Goal: Task Accomplishment & Management: Use online tool/utility

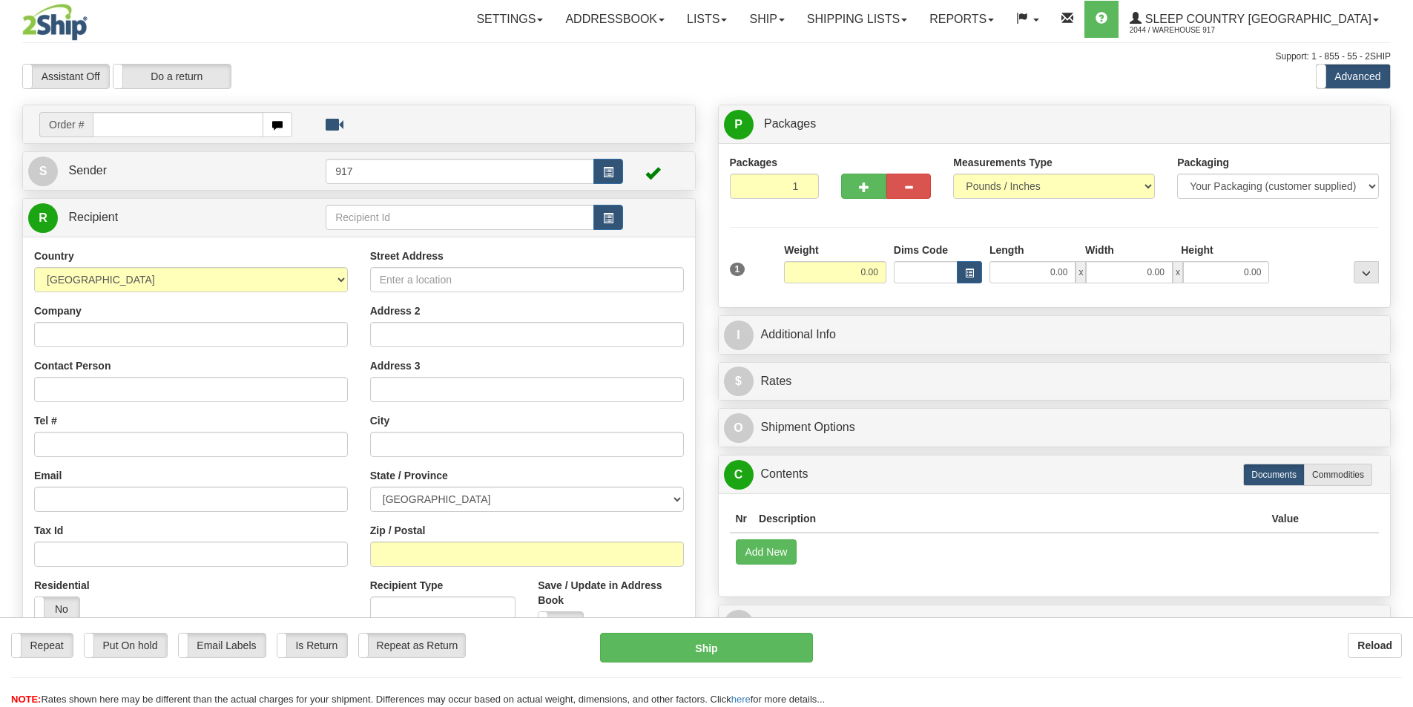
click at [134, 128] on input "text" at bounding box center [178, 124] width 171 height 25
type input "9000I101720_HUSHD"
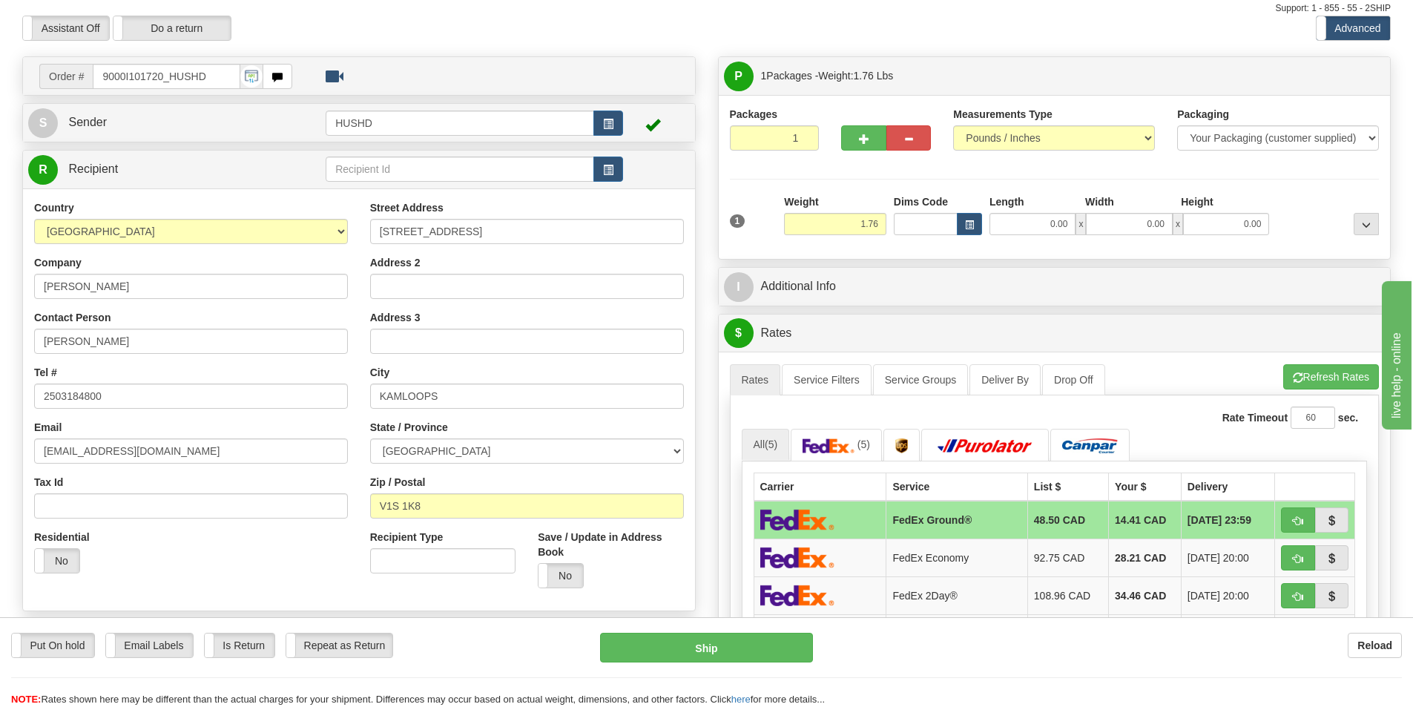
scroll to position [74, 0]
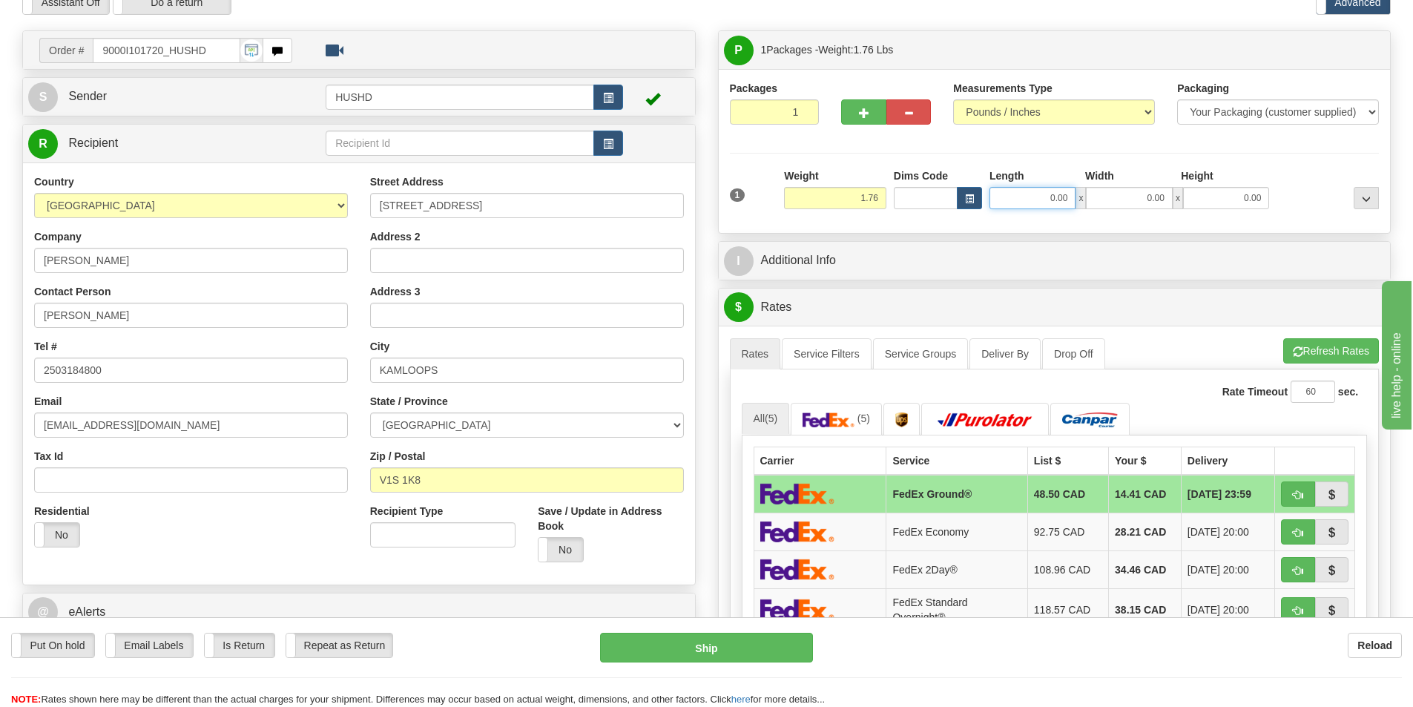
click at [1061, 199] on input "0.00" at bounding box center [1033, 198] width 86 height 22
type input "9.00"
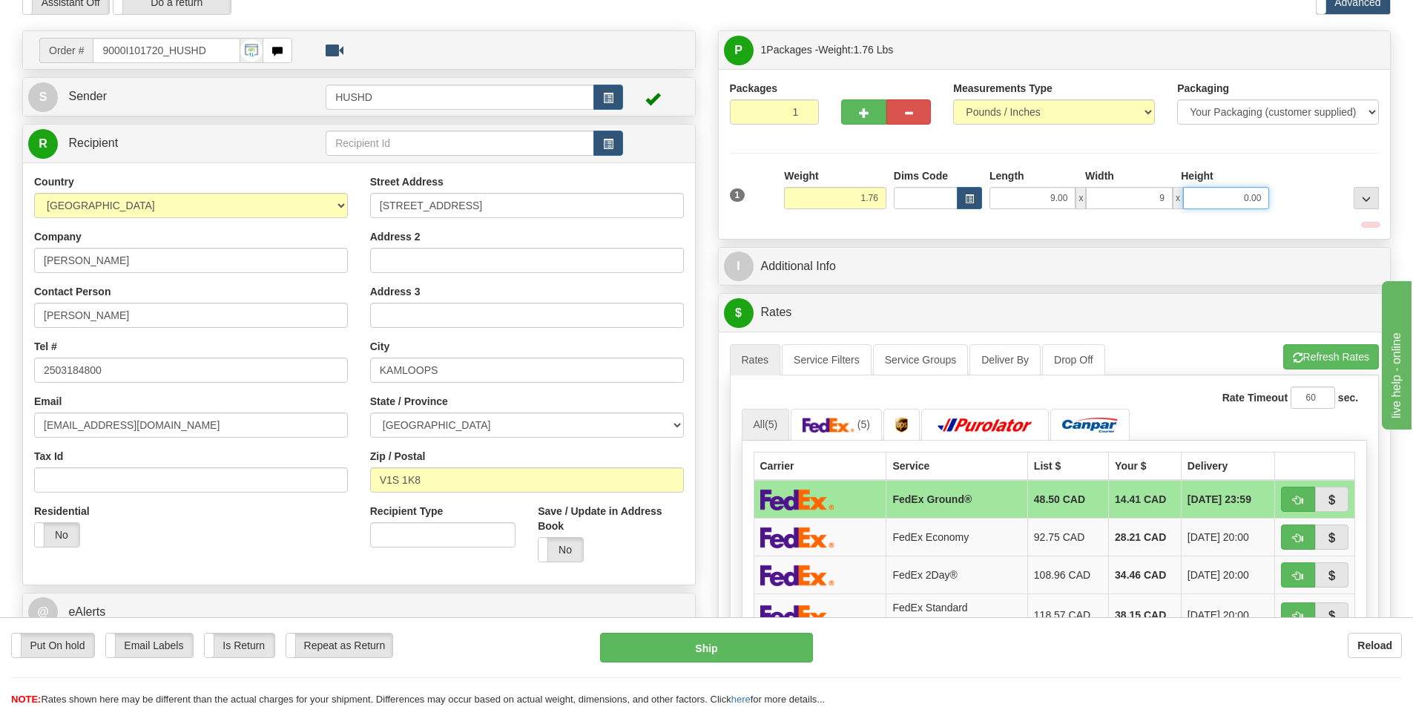
type input "9.00"
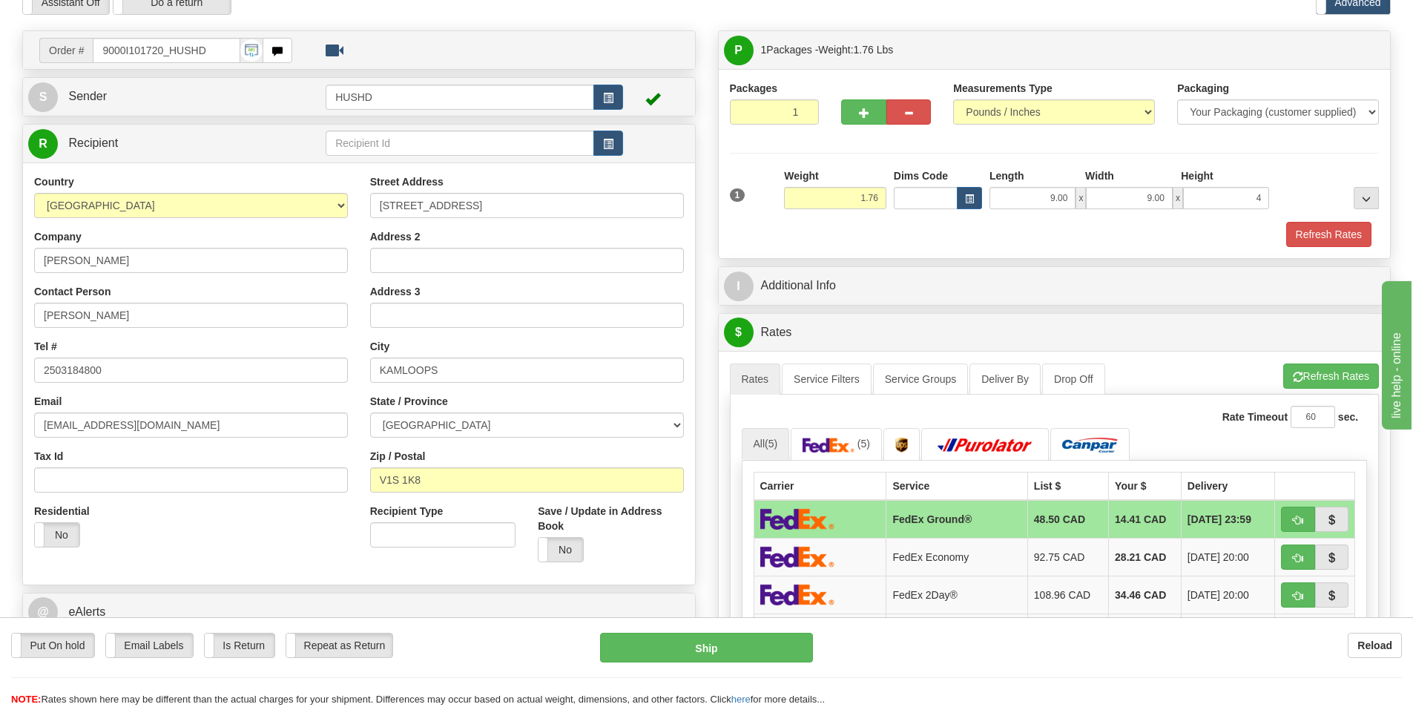
type input "4.00"
drag, startPoint x: 998, startPoint y: 231, endPoint x: 1049, endPoint y: 231, distance: 50.4
click at [998, 231] on div "Refresh Rates" at bounding box center [1054, 234] width 657 height 25
click at [1340, 242] on button "Refresh Rates" at bounding box center [1328, 234] width 85 height 25
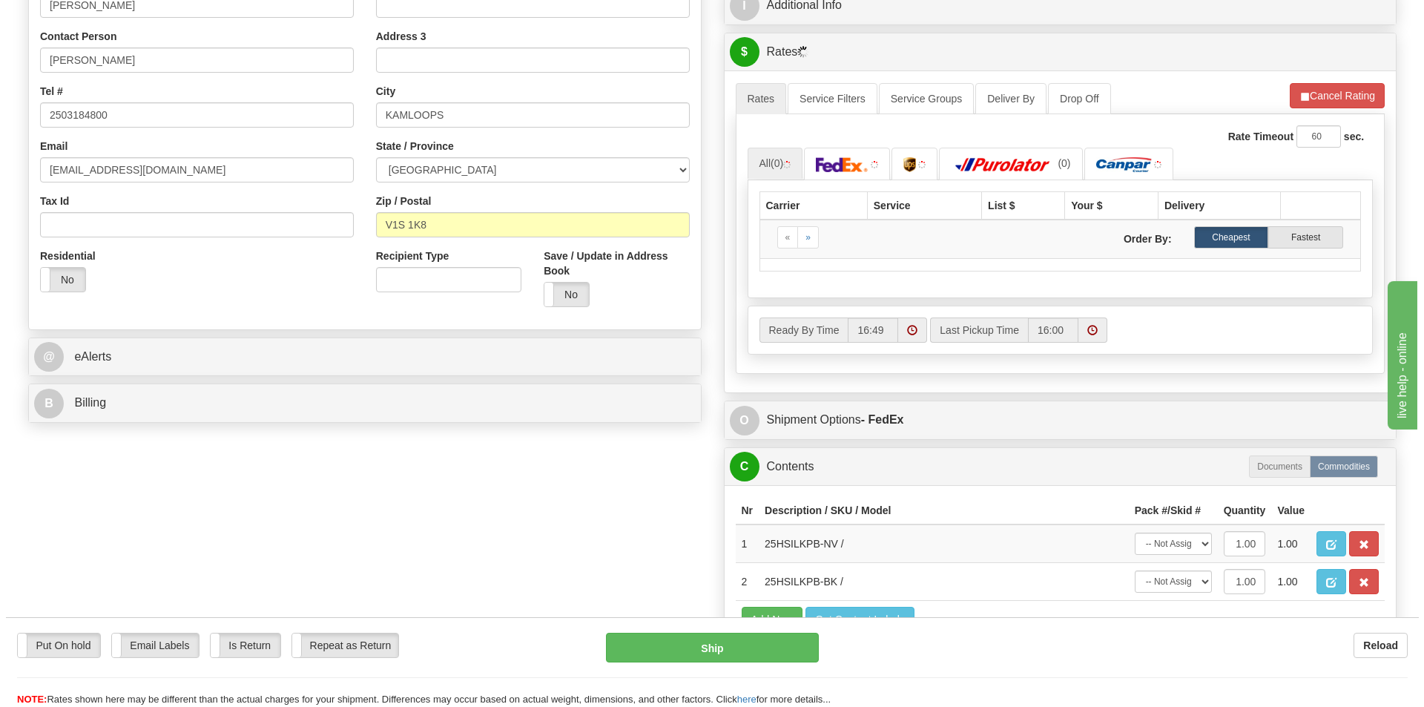
scroll to position [371, 0]
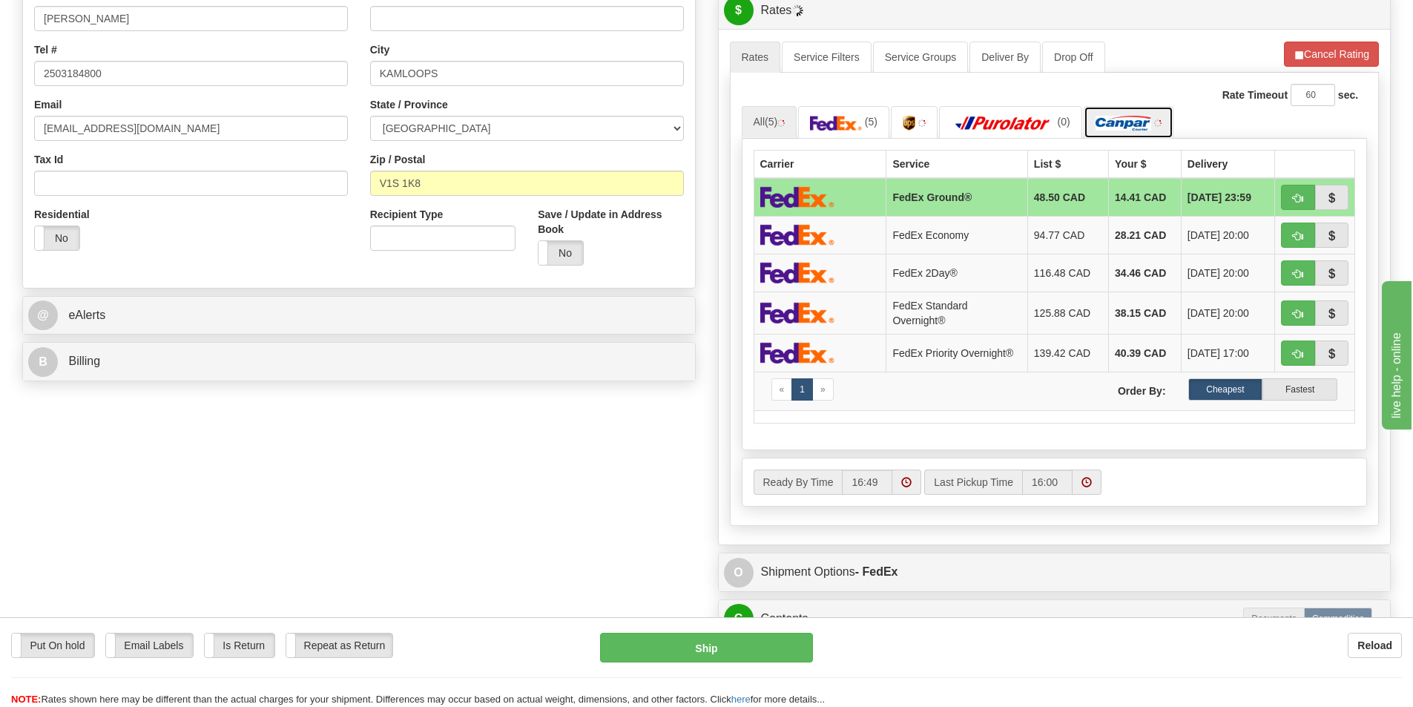
click at [1130, 122] on img at bounding box center [1124, 123] width 56 height 15
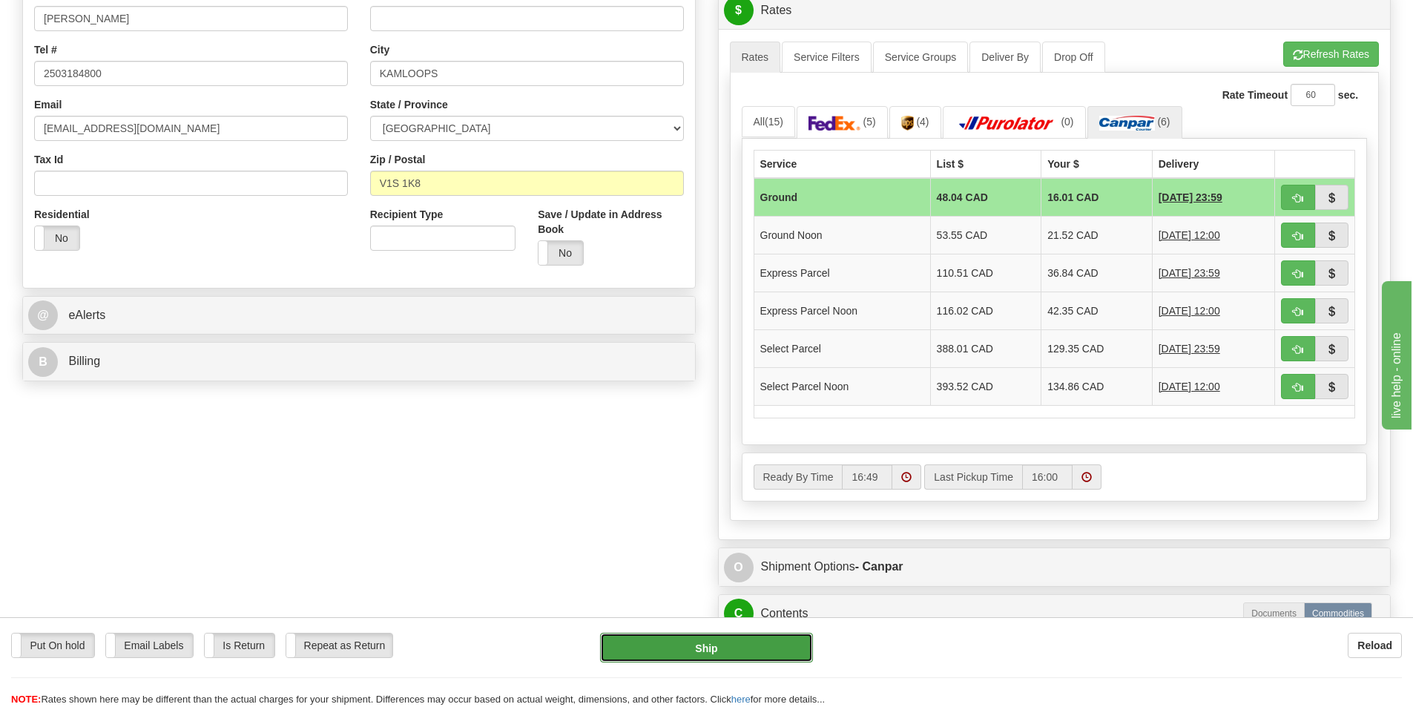
click at [722, 643] on button "Ship" at bounding box center [706, 648] width 213 height 30
type input "1"
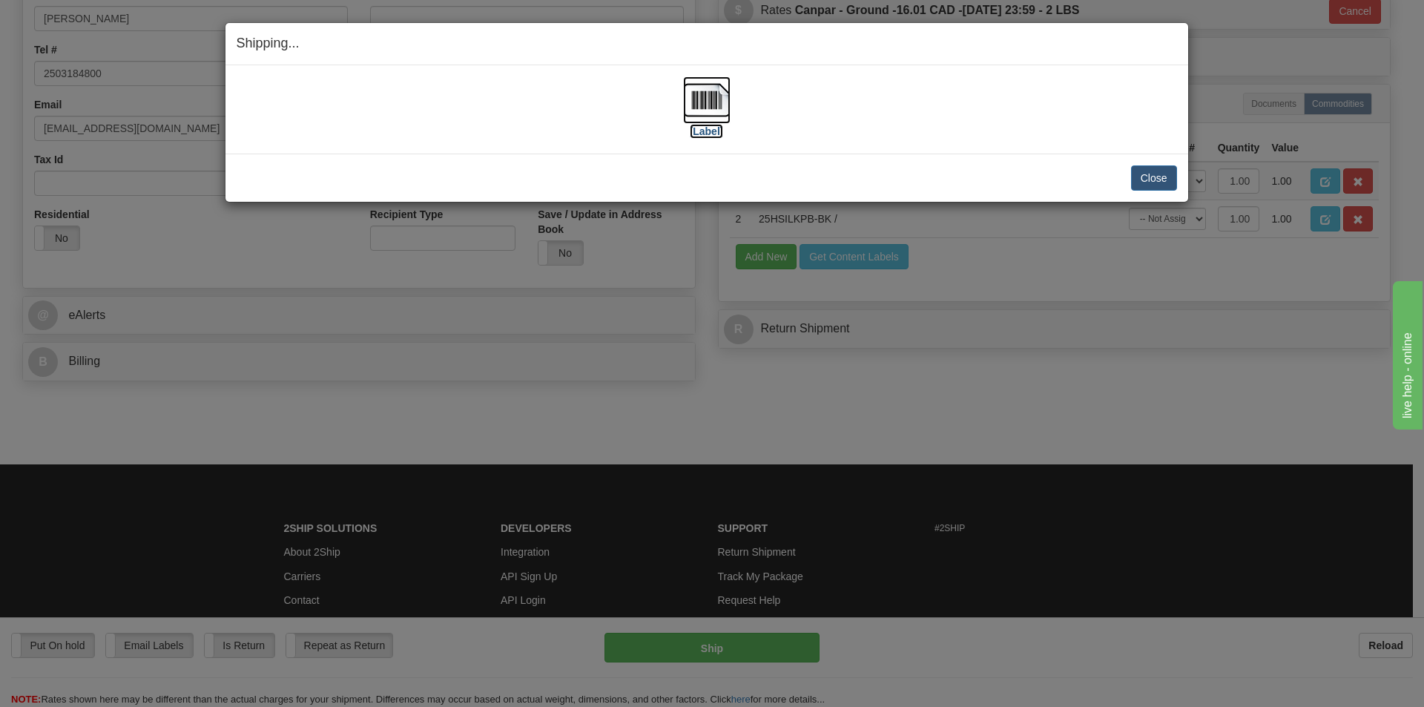
click at [726, 97] on img at bounding box center [706, 99] width 47 height 47
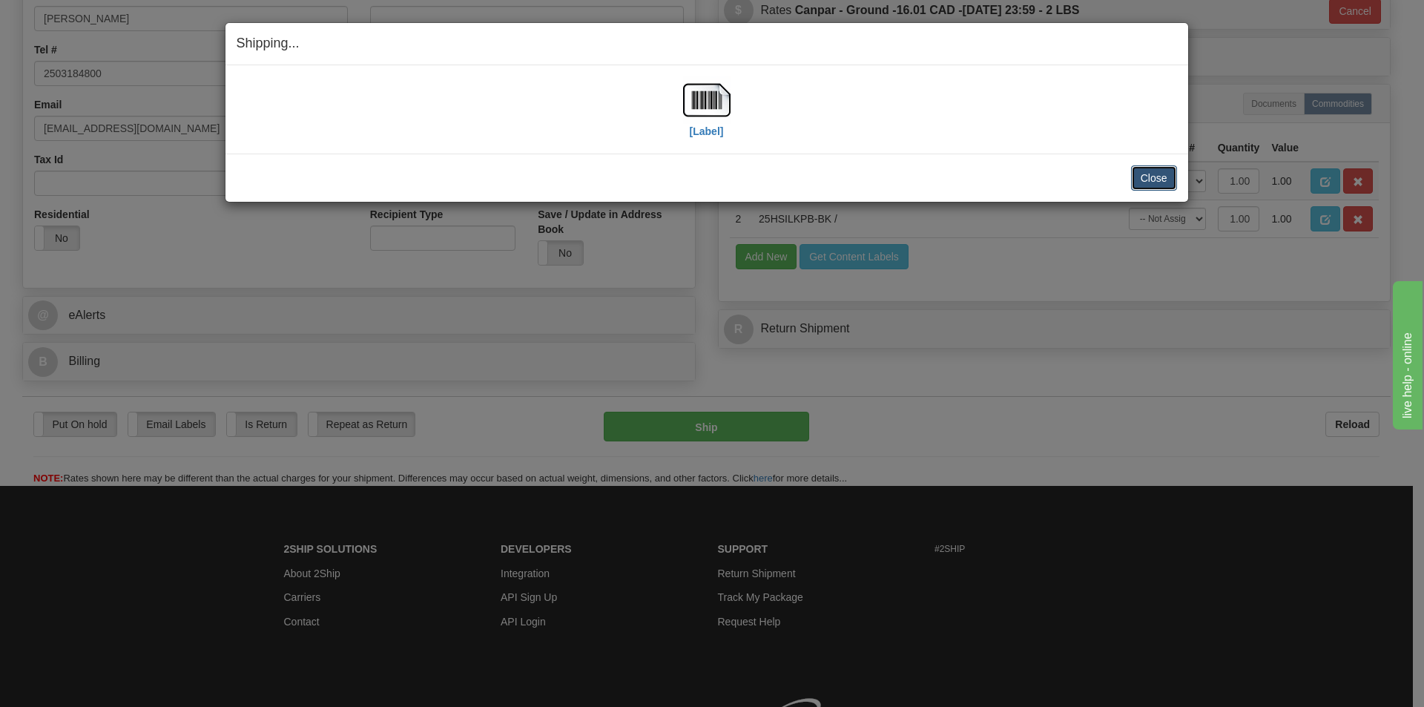
click at [1153, 176] on button "Close" at bounding box center [1154, 177] width 46 height 25
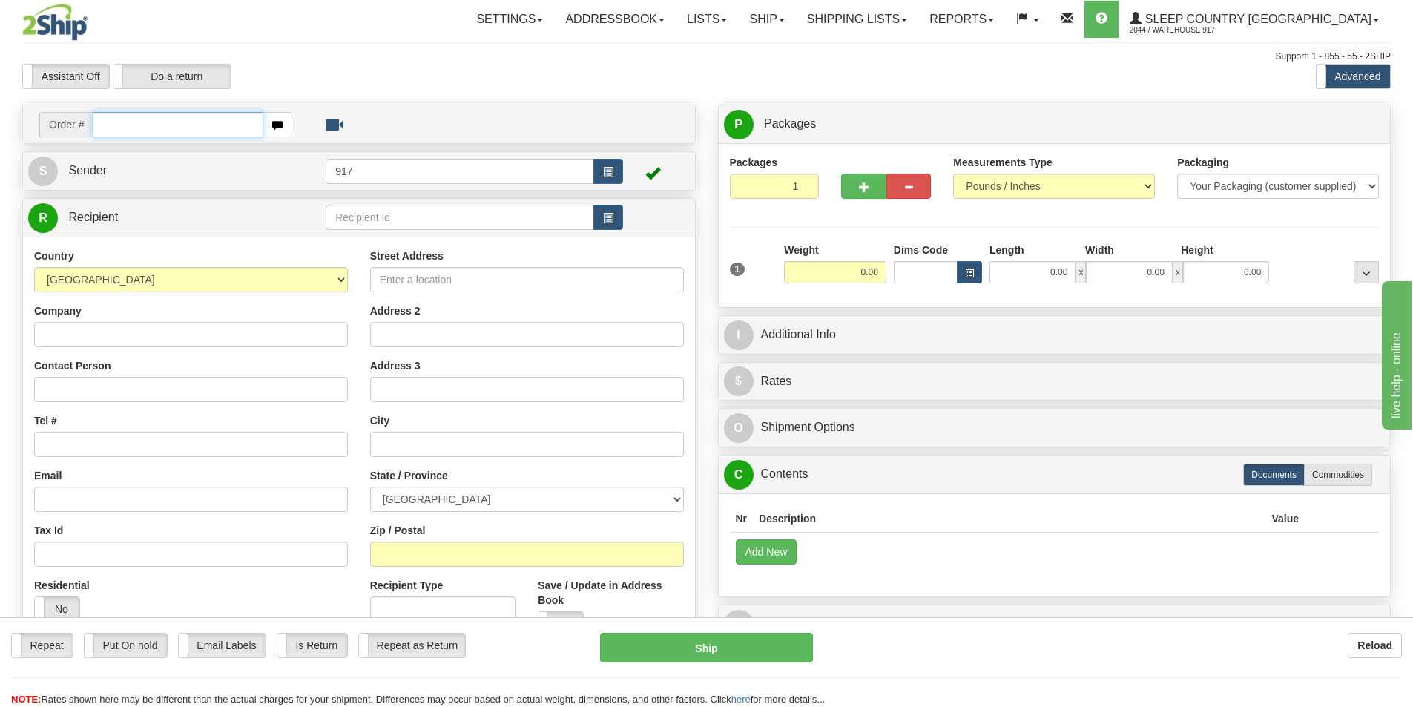
click at [161, 124] on input "text" at bounding box center [178, 124] width 171 height 25
paste input "9002I098409"
type input "9002I098409_HUSHD"
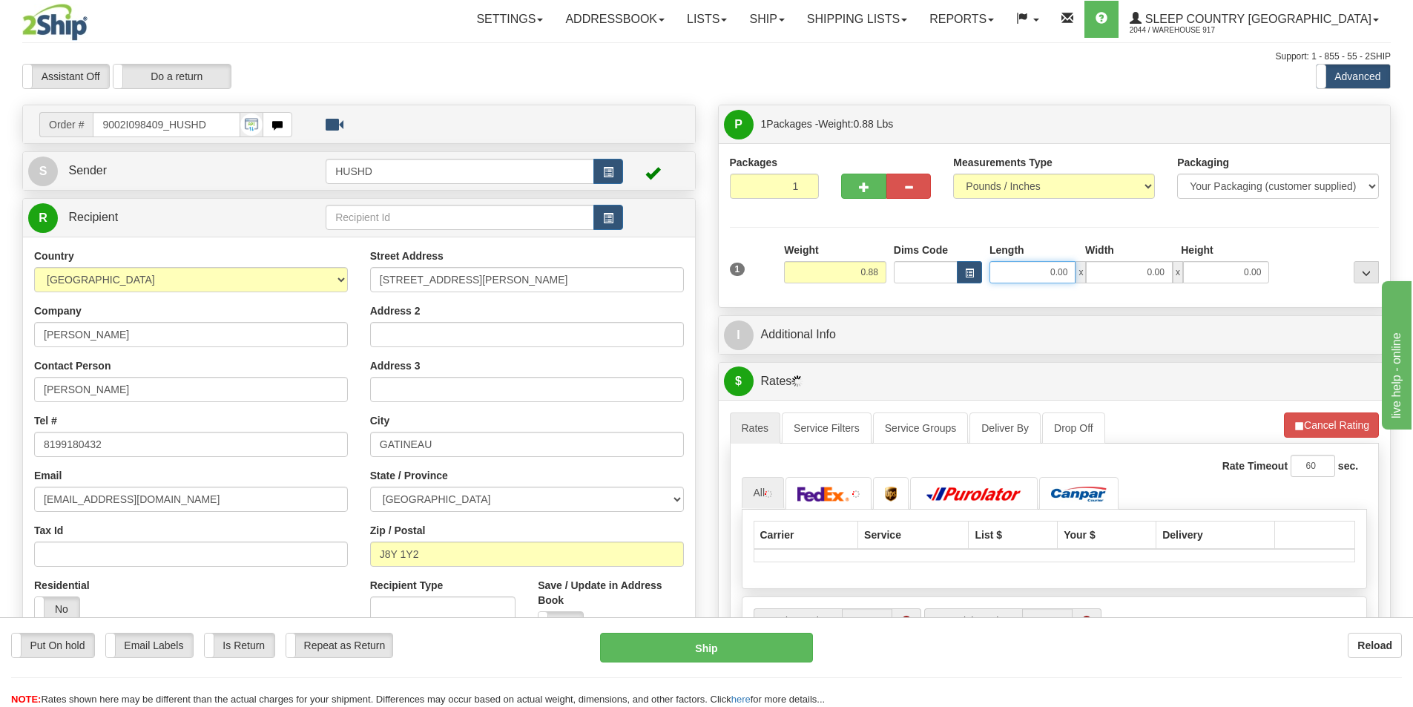
click at [1063, 277] on input "0.00" at bounding box center [1033, 272] width 86 height 22
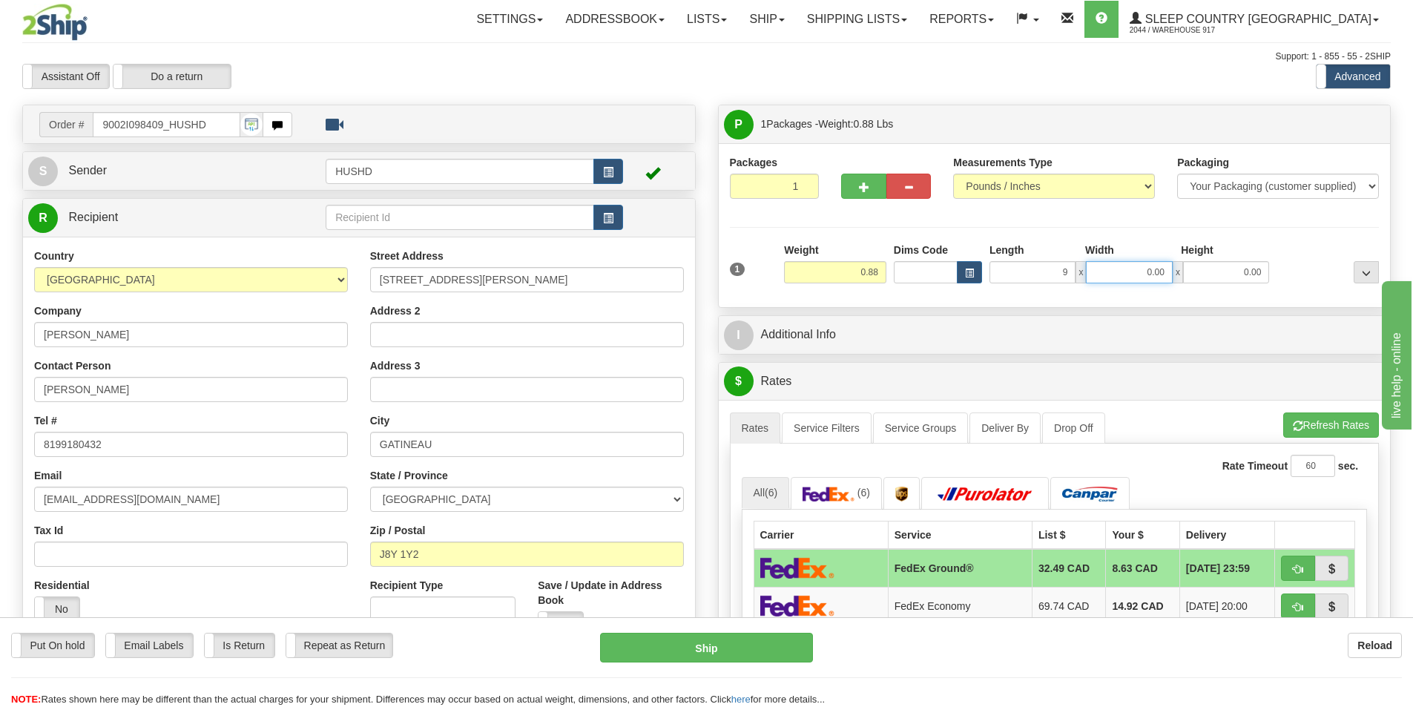
type input "9.00"
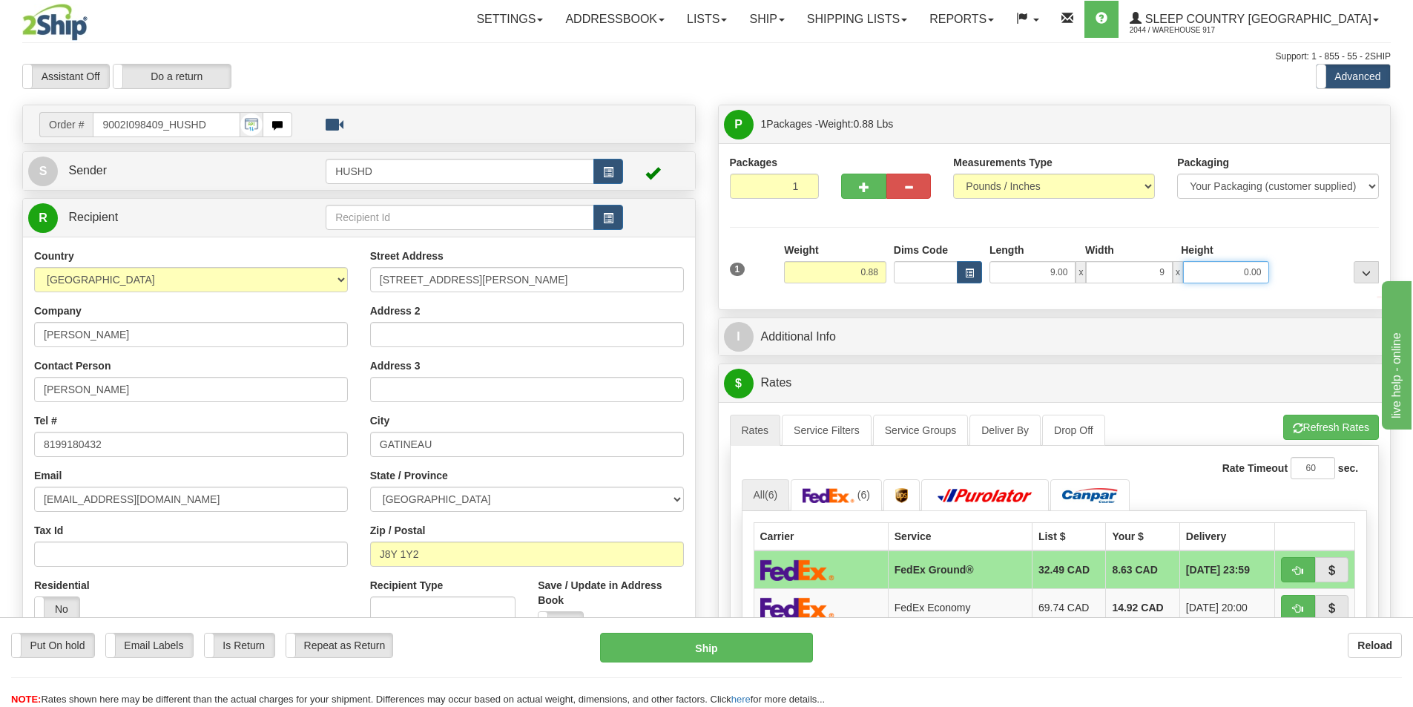
type input "9.00"
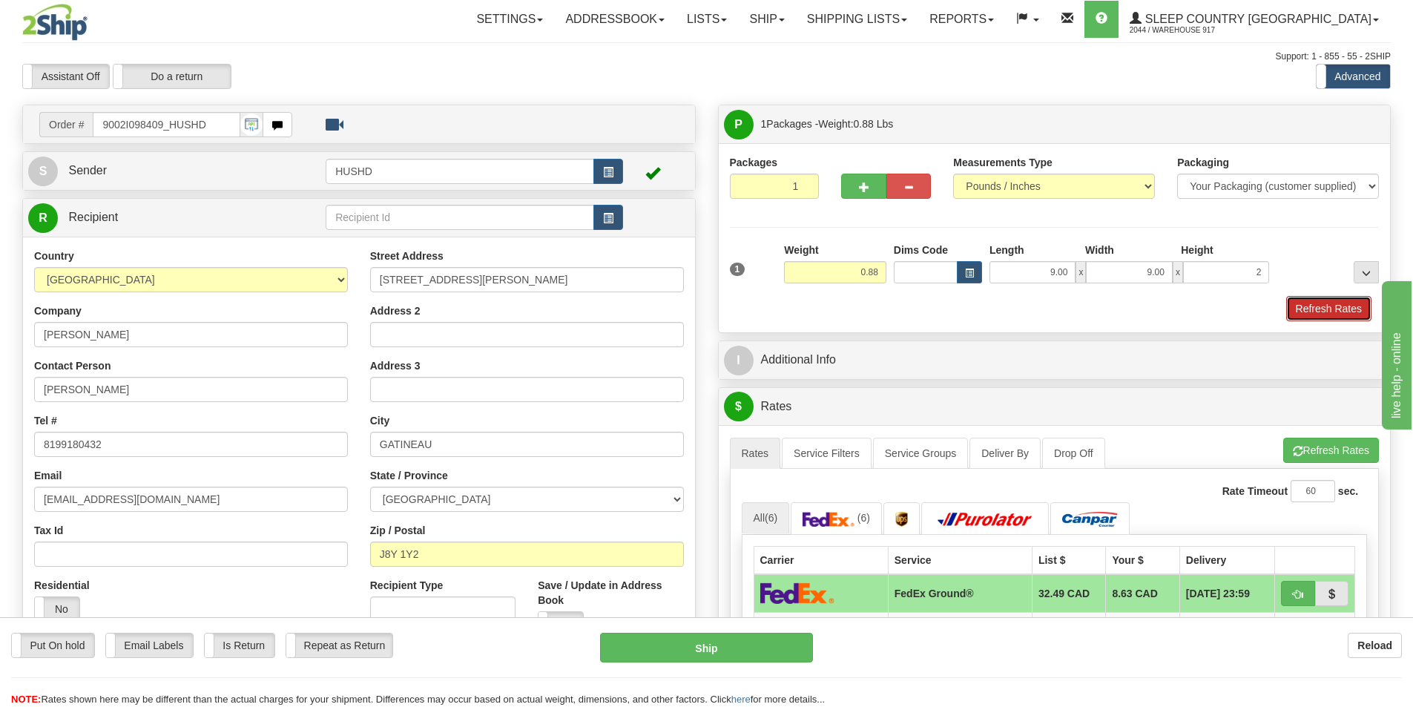
type input "2.00"
click at [1320, 299] on button "Refresh Rates" at bounding box center [1328, 308] width 85 height 25
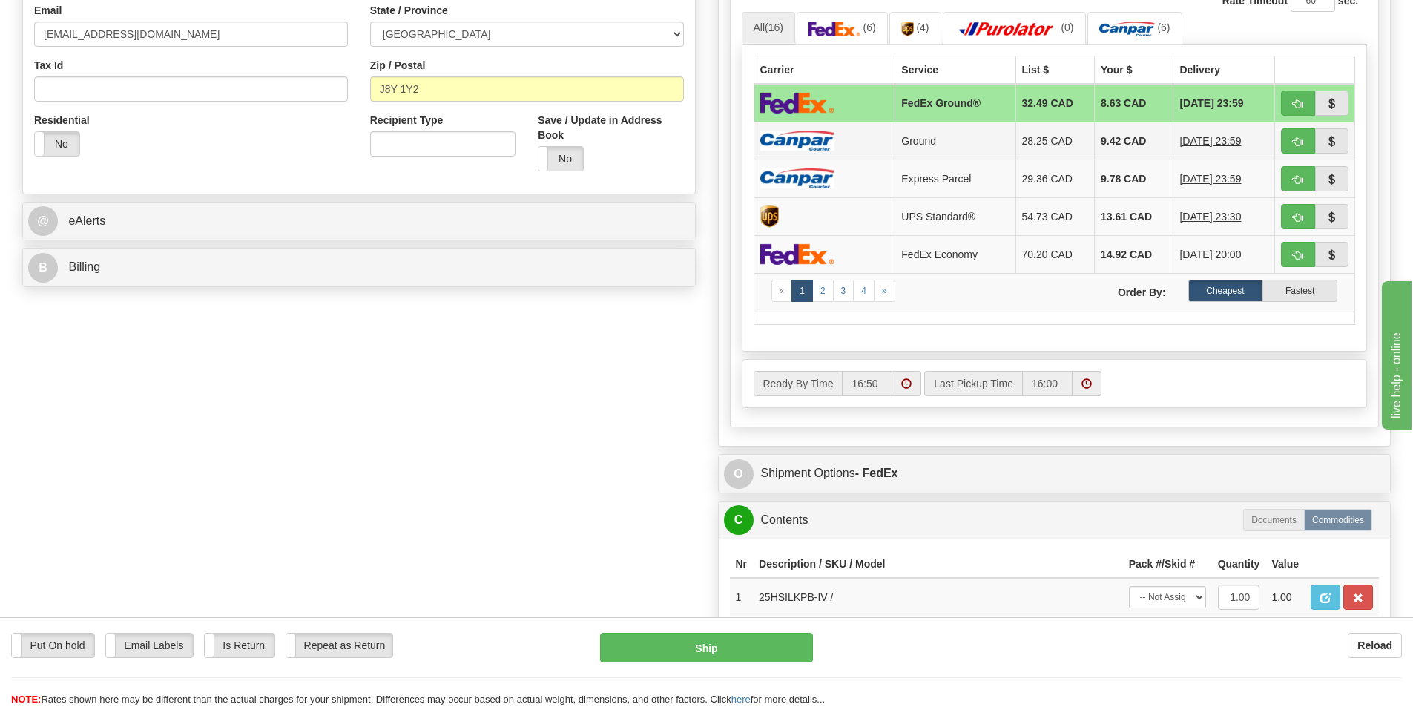
scroll to position [297, 0]
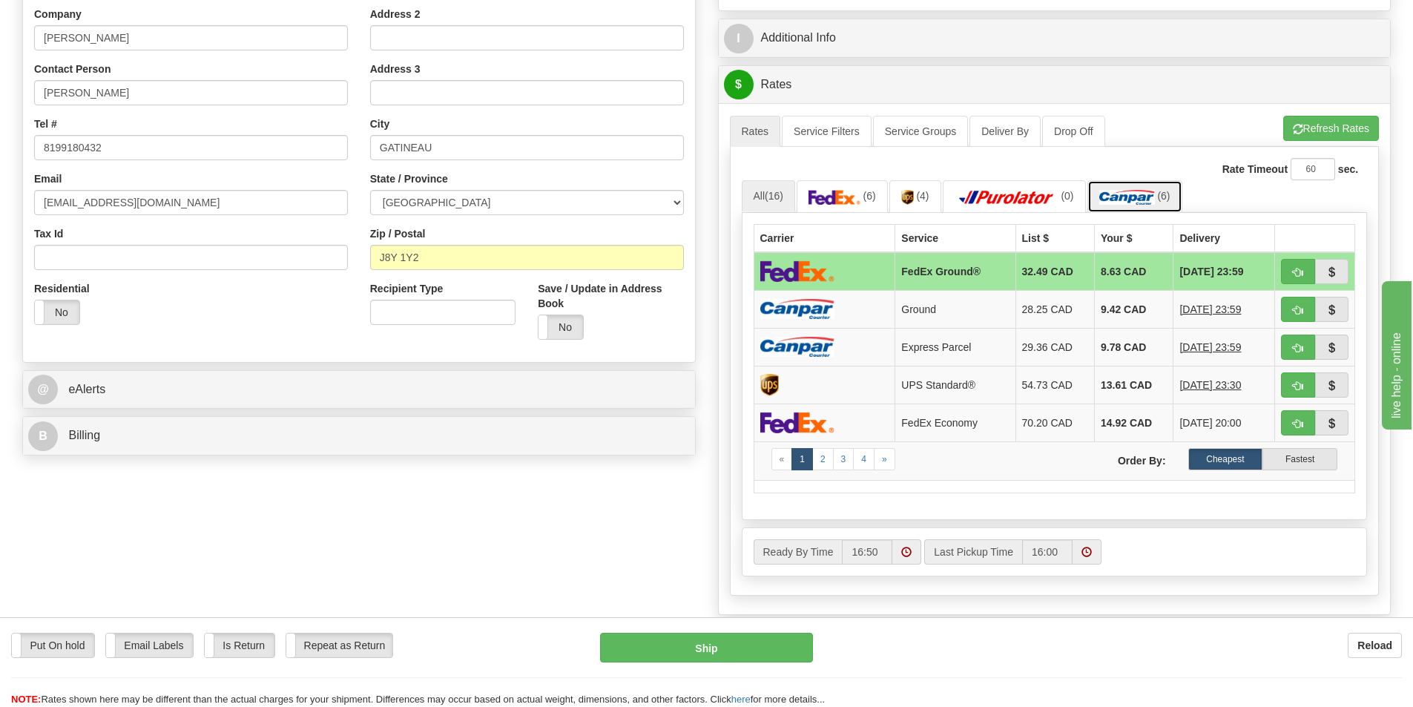
click at [1117, 190] on img at bounding box center [1127, 197] width 56 height 15
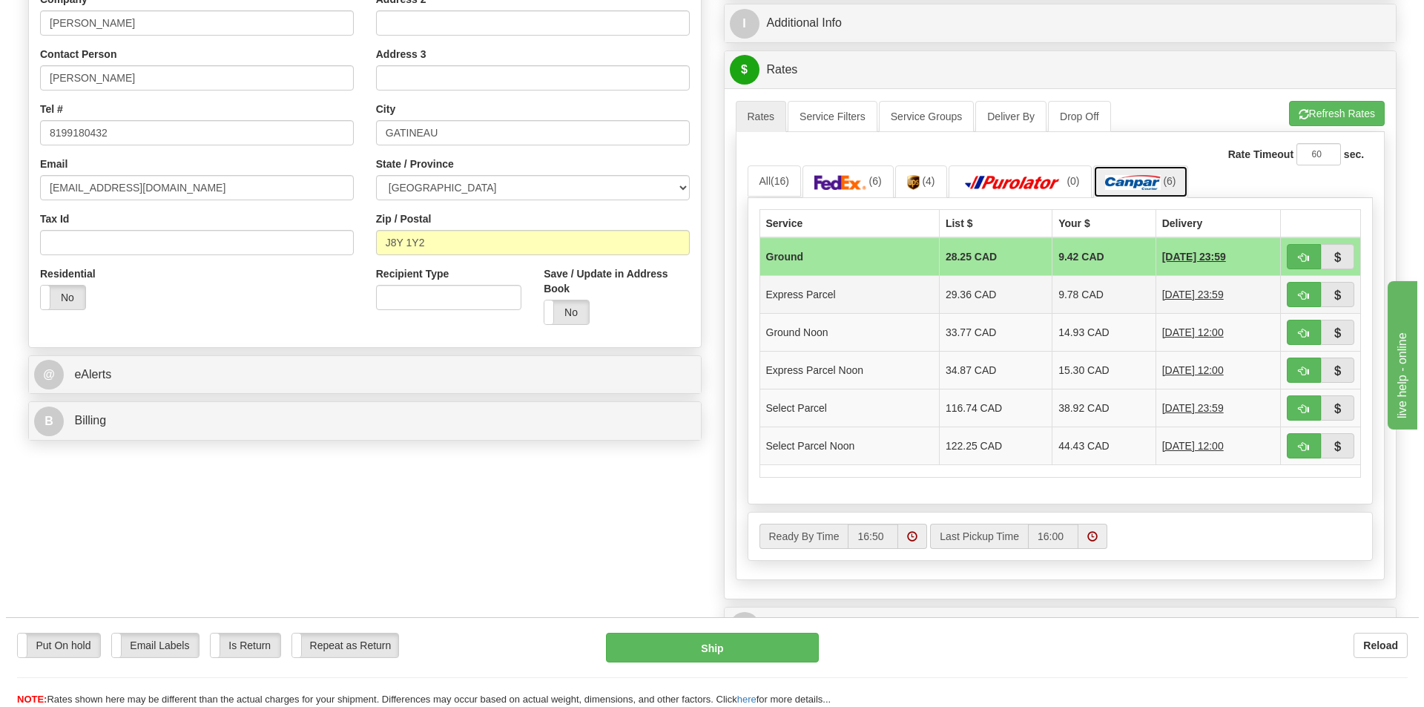
scroll to position [445, 0]
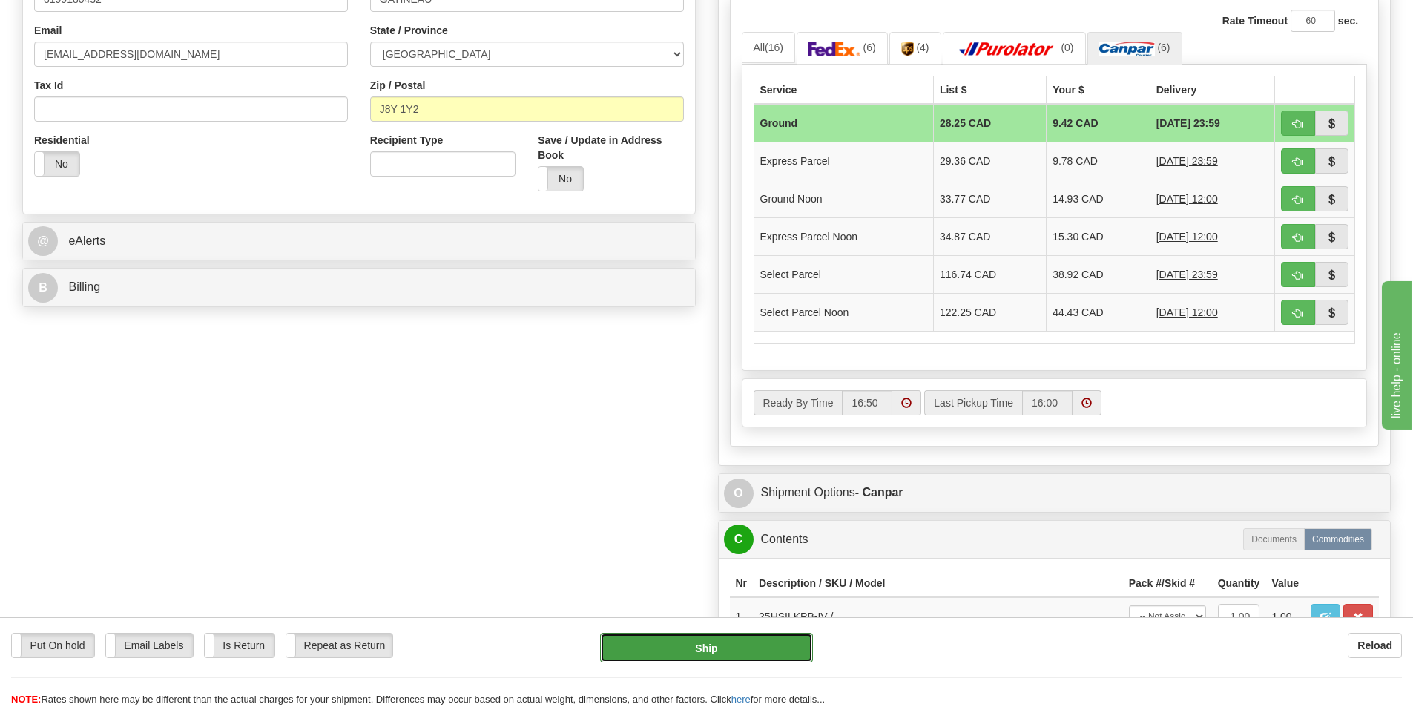
click at [734, 645] on button "Ship" at bounding box center [706, 648] width 213 height 30
type input "1"
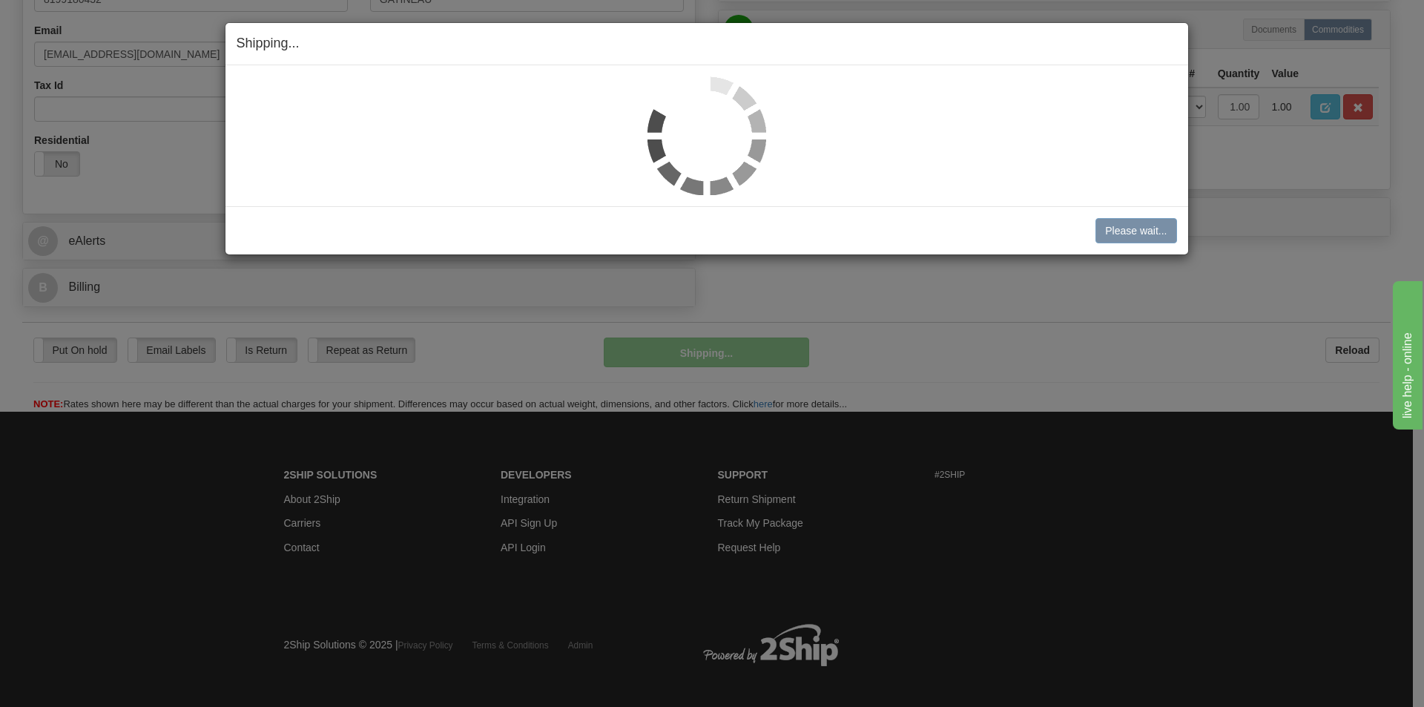
scroll to position [436, 0]
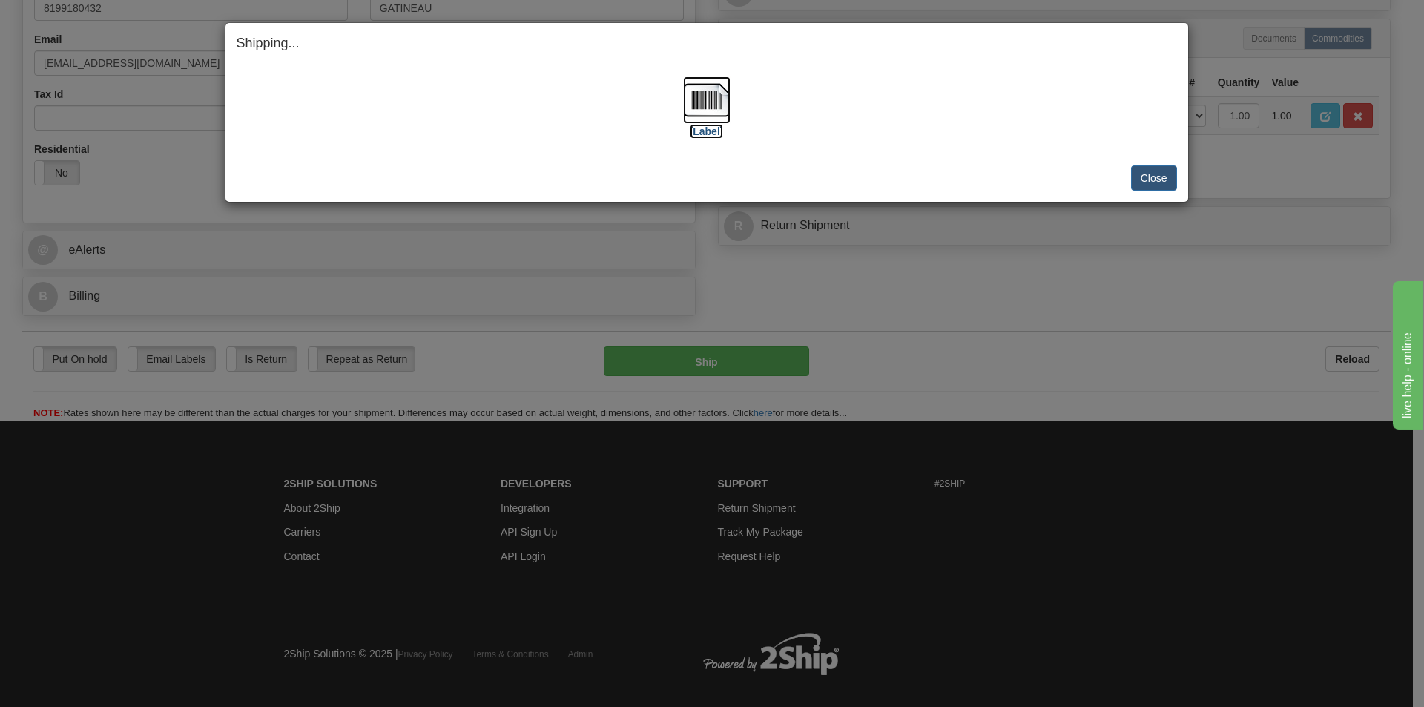
click at [696, 102] on img at bounding box center [706, 99] width 47 height 47
click at [1168, 171] on button "Close" at bounding box center [1154, 177] width 46 height 25
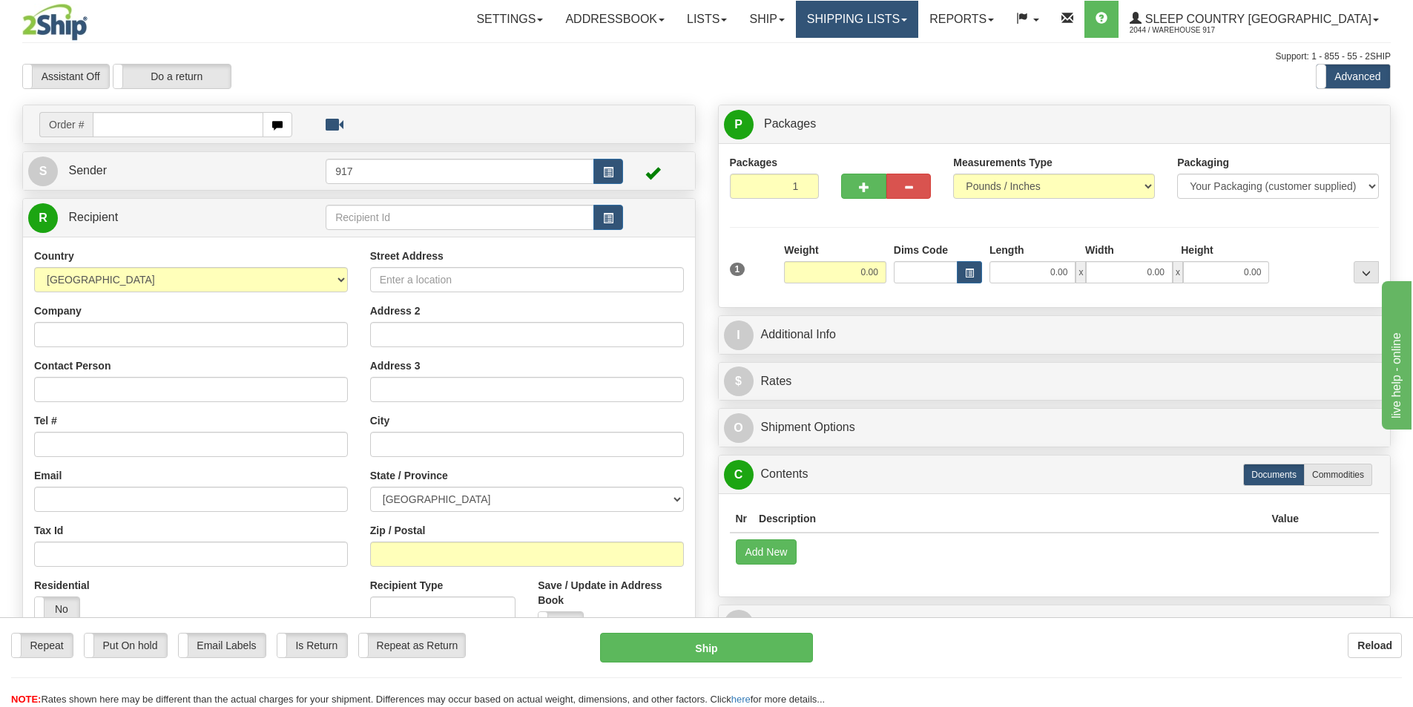
click at [918, 22] on link "Shipping lists" at bounding box center [857, 19] width 122 height 37
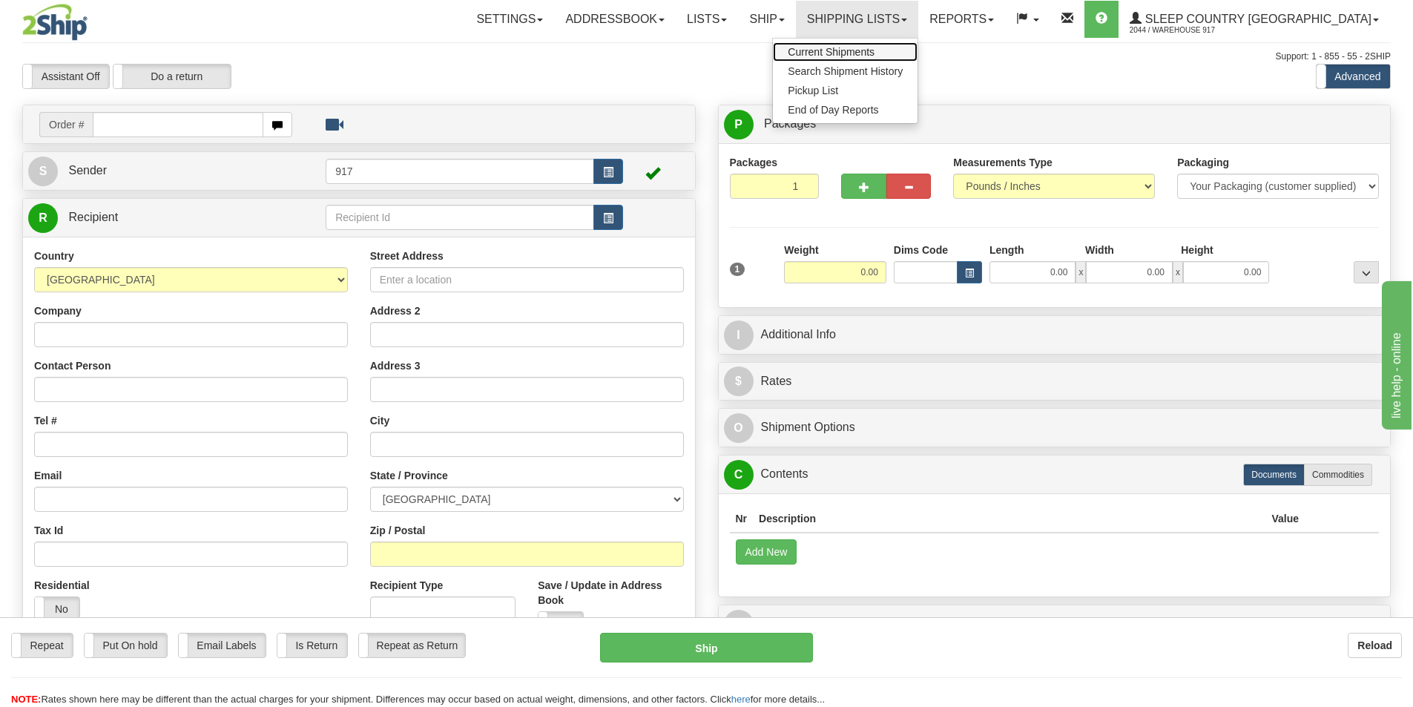
click at [901, 45] on link "Current Shipments" at bounding box center [845, 51] width 145 height 19
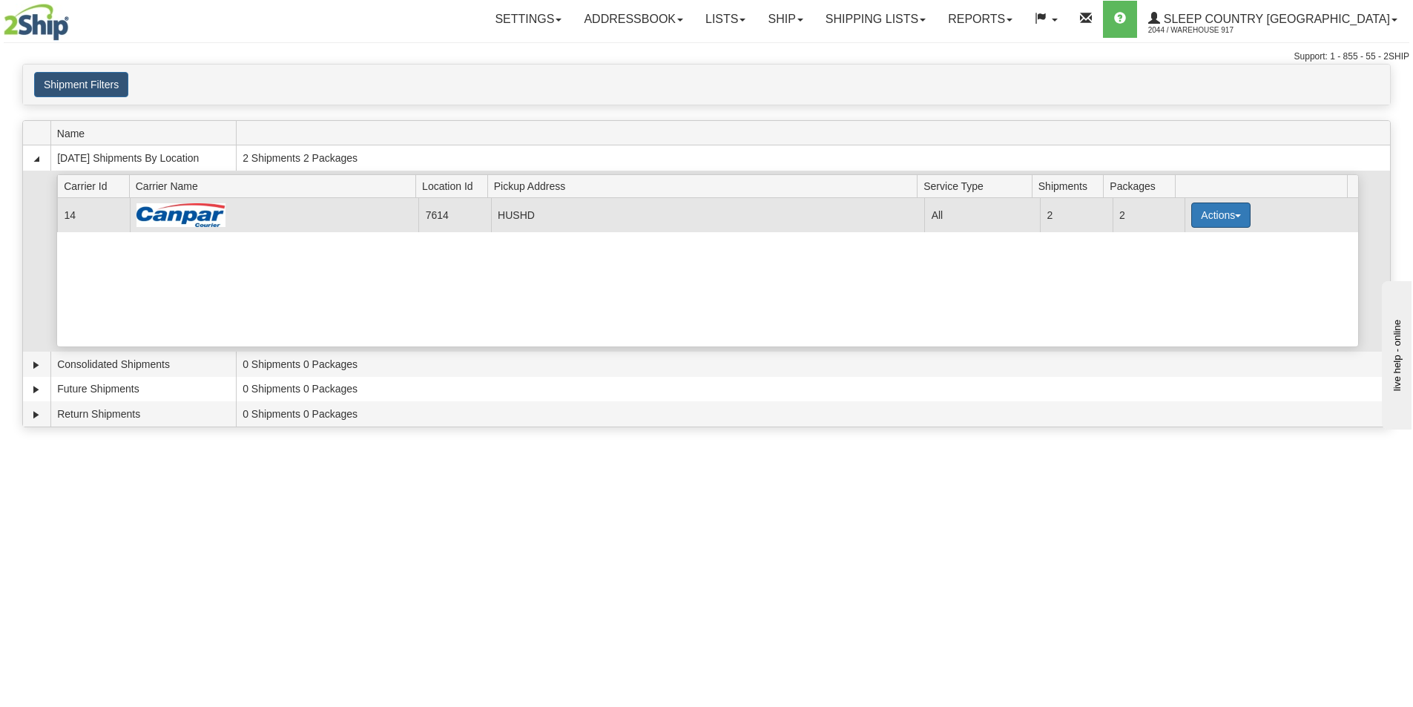
click at [1228, 220] on button "Actions" at bounding box center [1220, 215] width 59 height 25
click at [1199, 260] on link "Close" at bounding box center [1190, 262] width 119 height 19
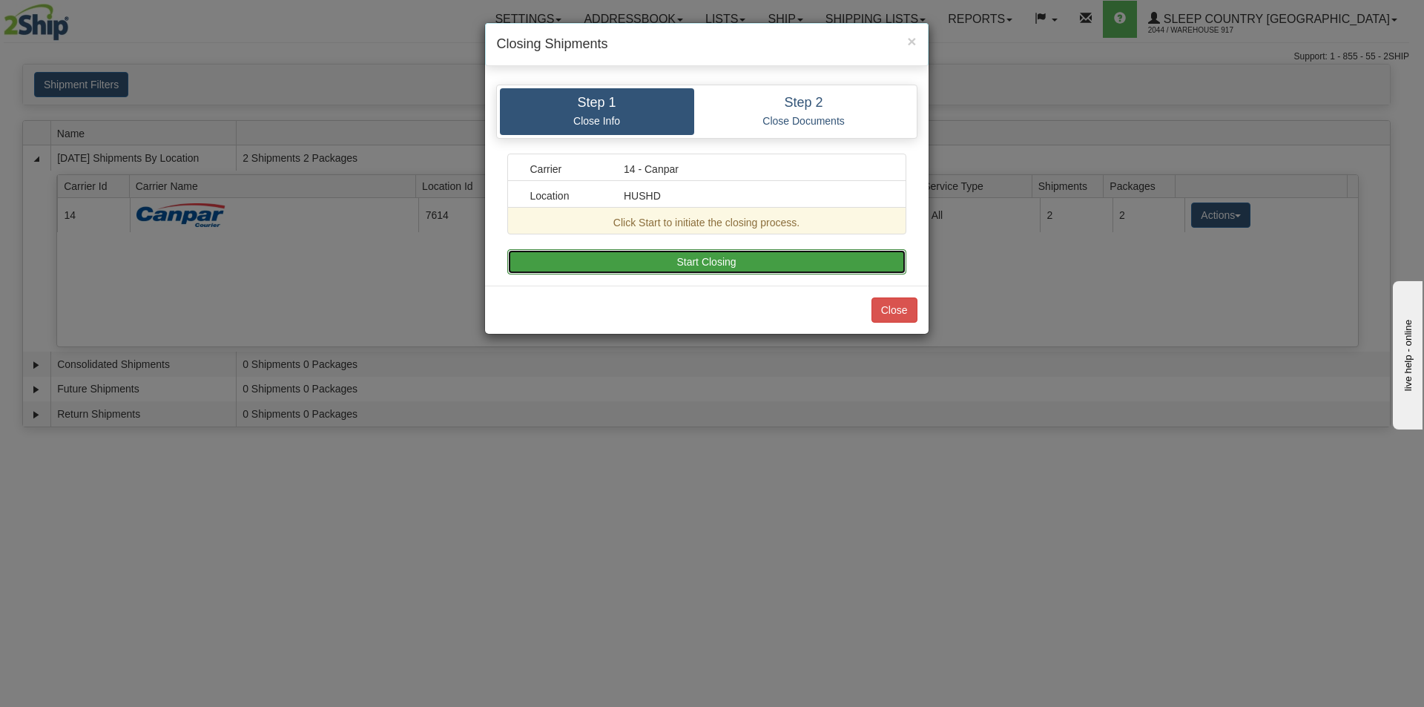
click at [744, 267] on button "Start Closing" at bounding box center [706, 261] width 399 height 25
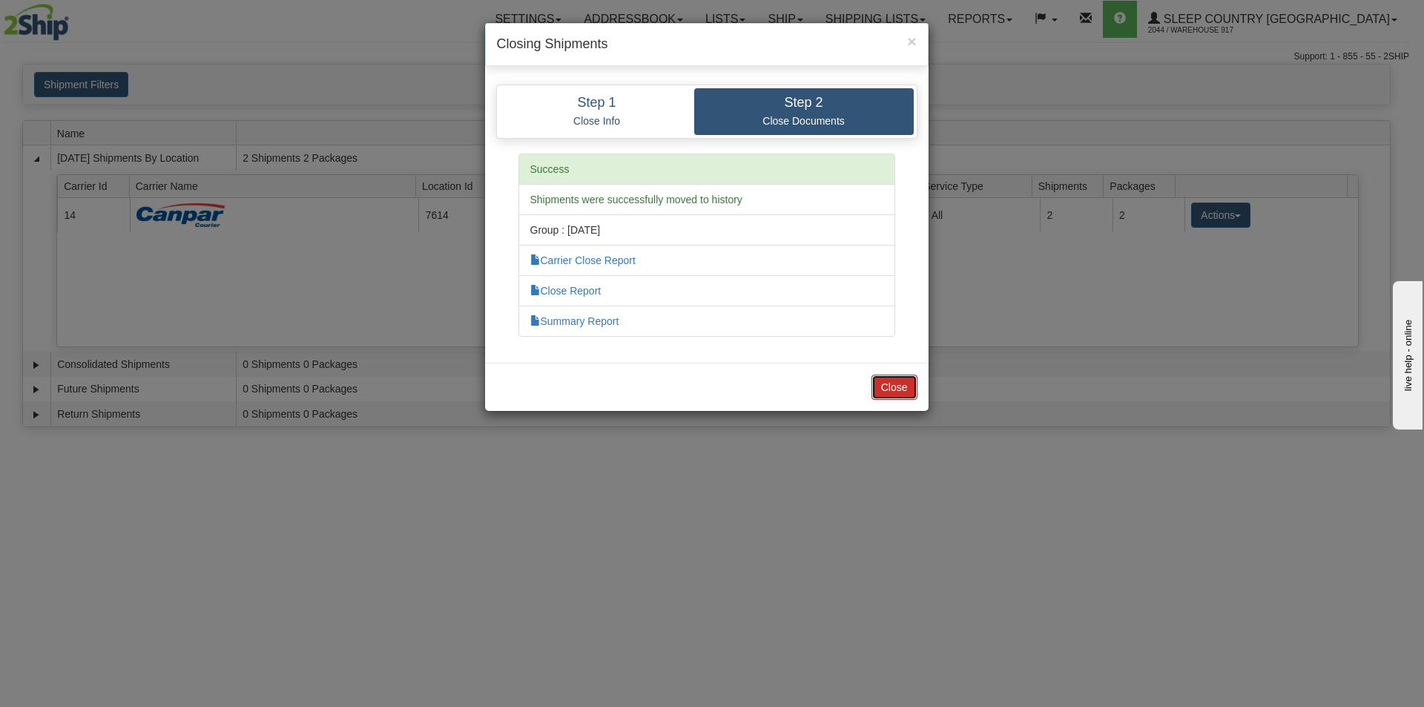
click at [908, 375] on button "Close" at bounding box center [895, 387] width 46 height 25
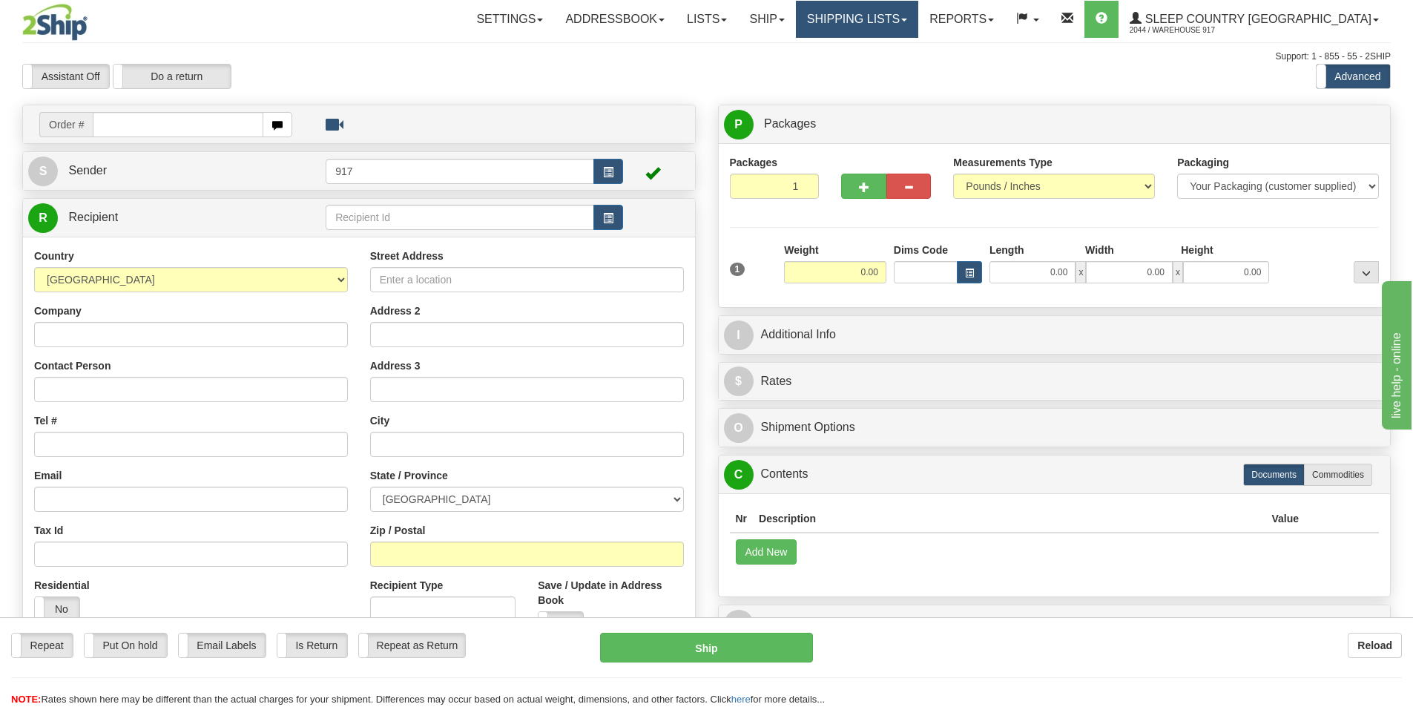
click at [918, 6] on link "Shipping lists" at bounding box center [857, 19] width 122 height 37
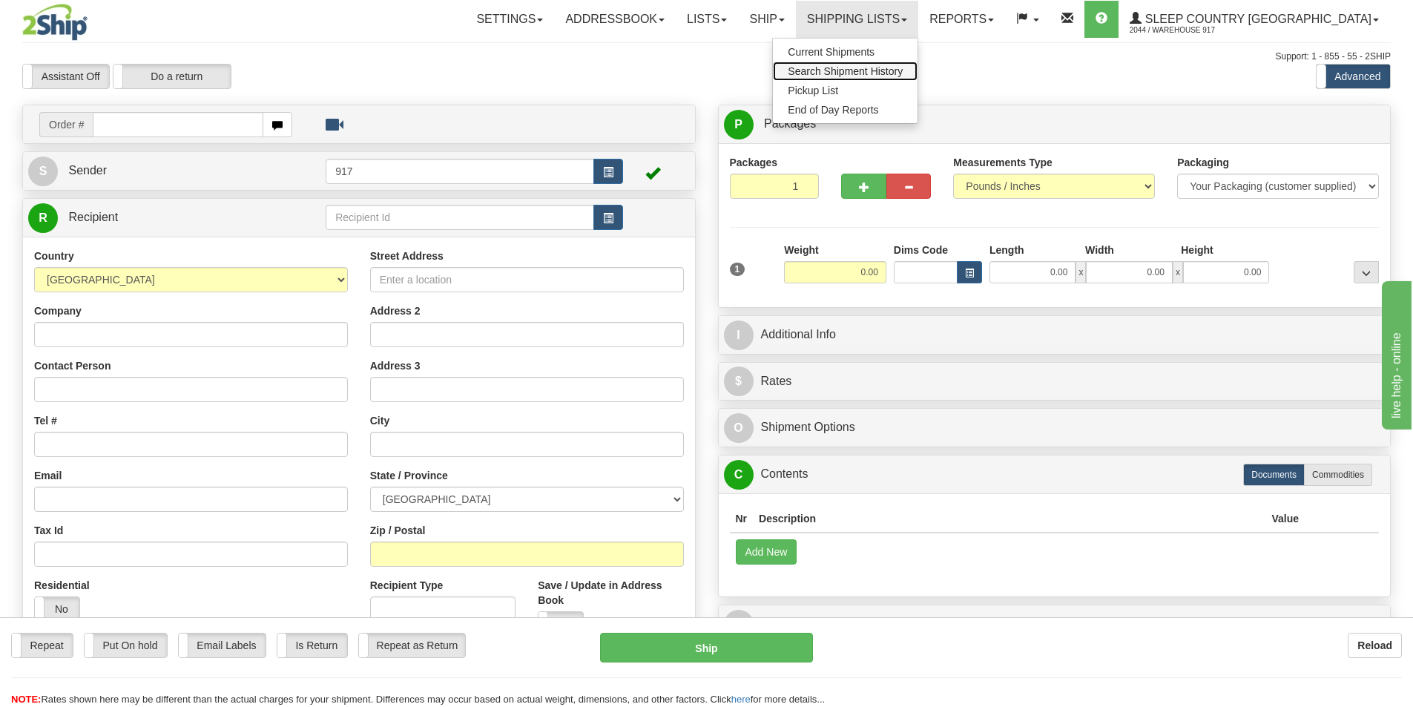
click at [903, 75] on span "Search Shipment History" at bounding box center [845, 71] width 115 height 12
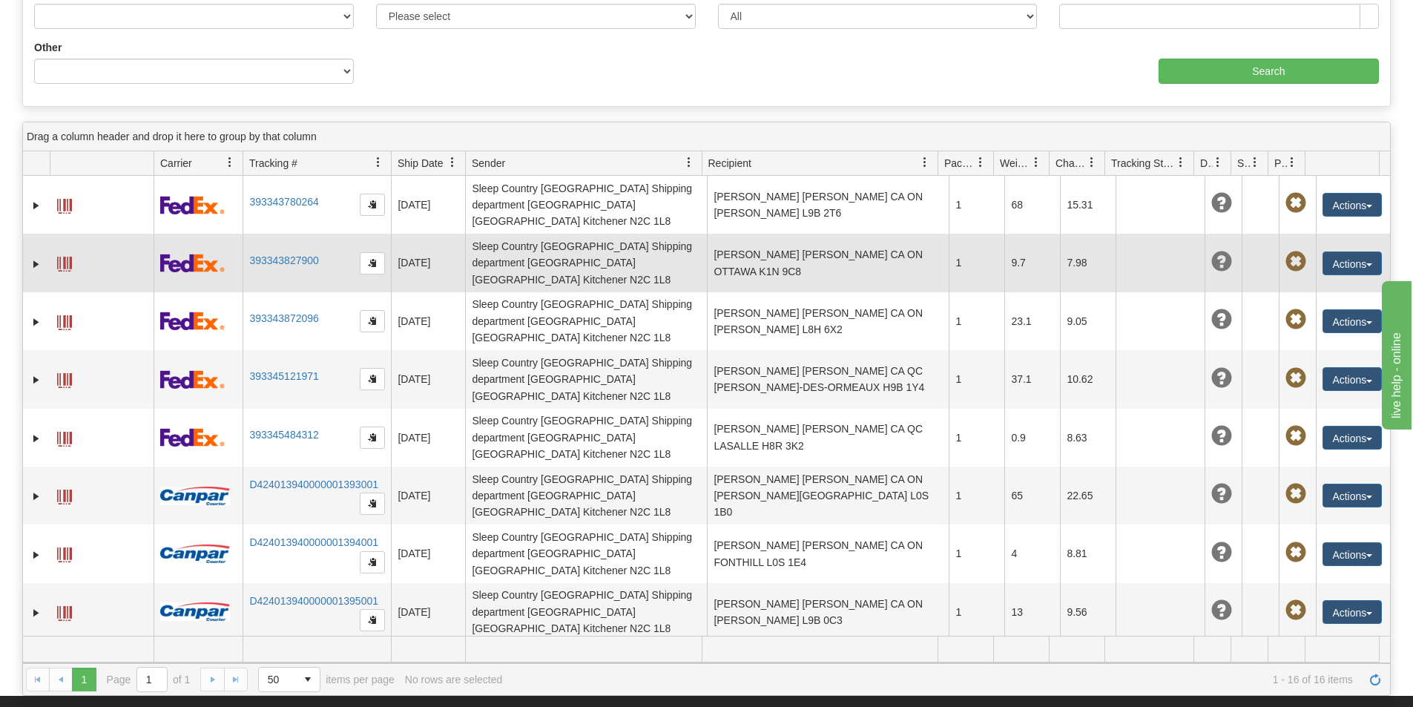
scroll to position [289, 0]
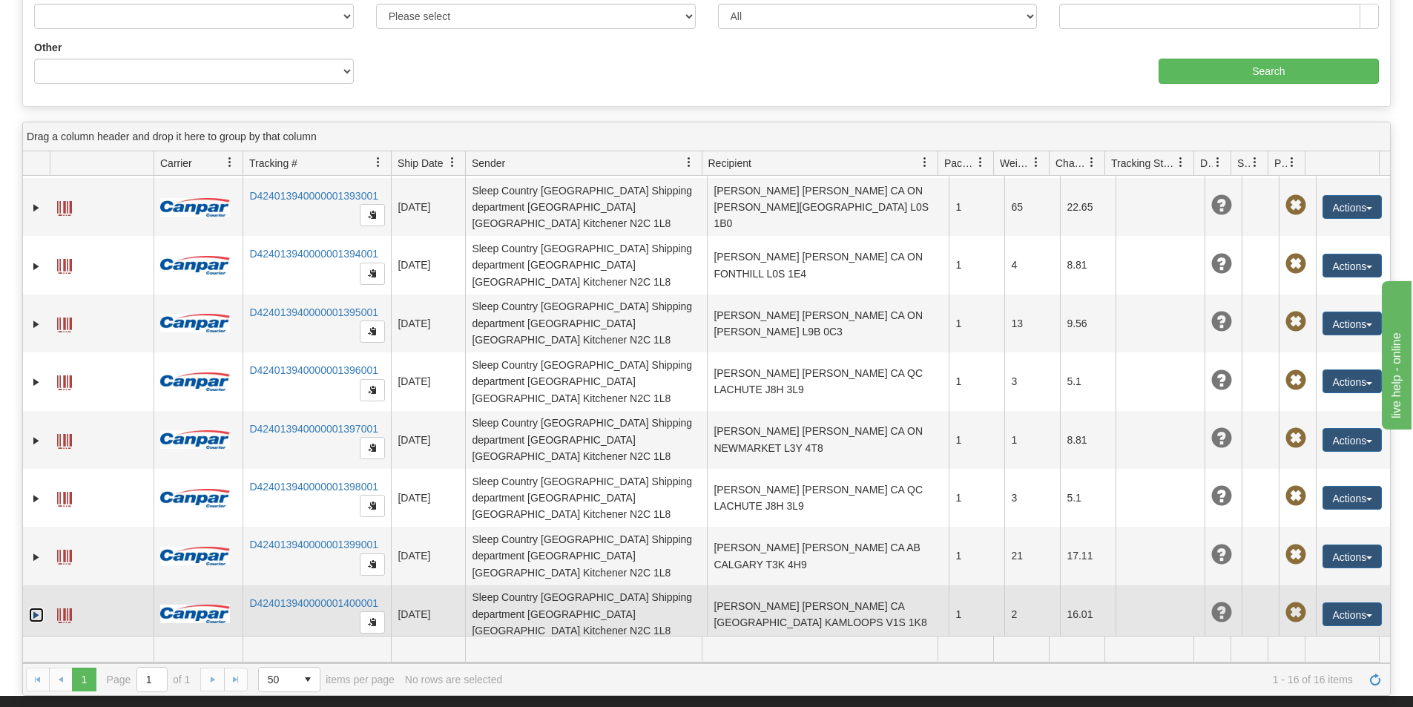
click at [36, 608] on link "Expand" at bounding box center [36, 615] width 15 height 15
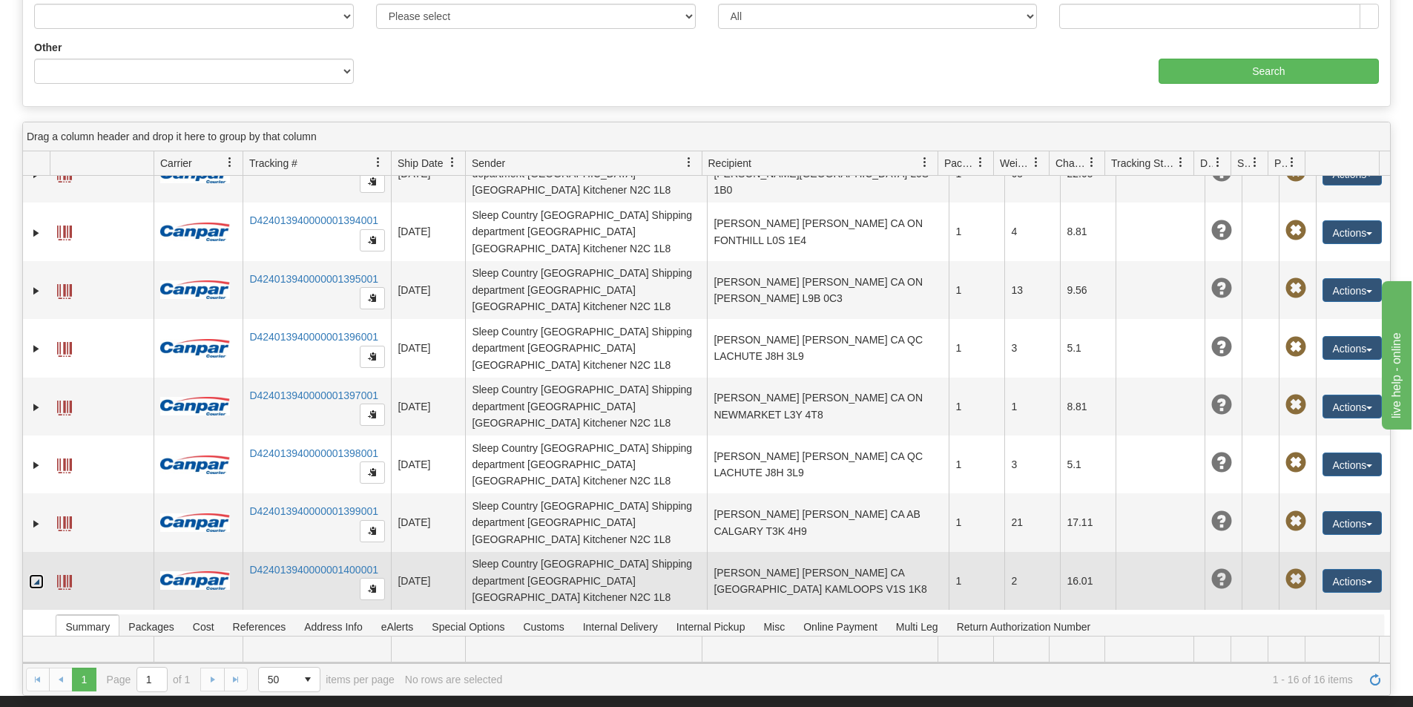
scroll to position [470, 0]
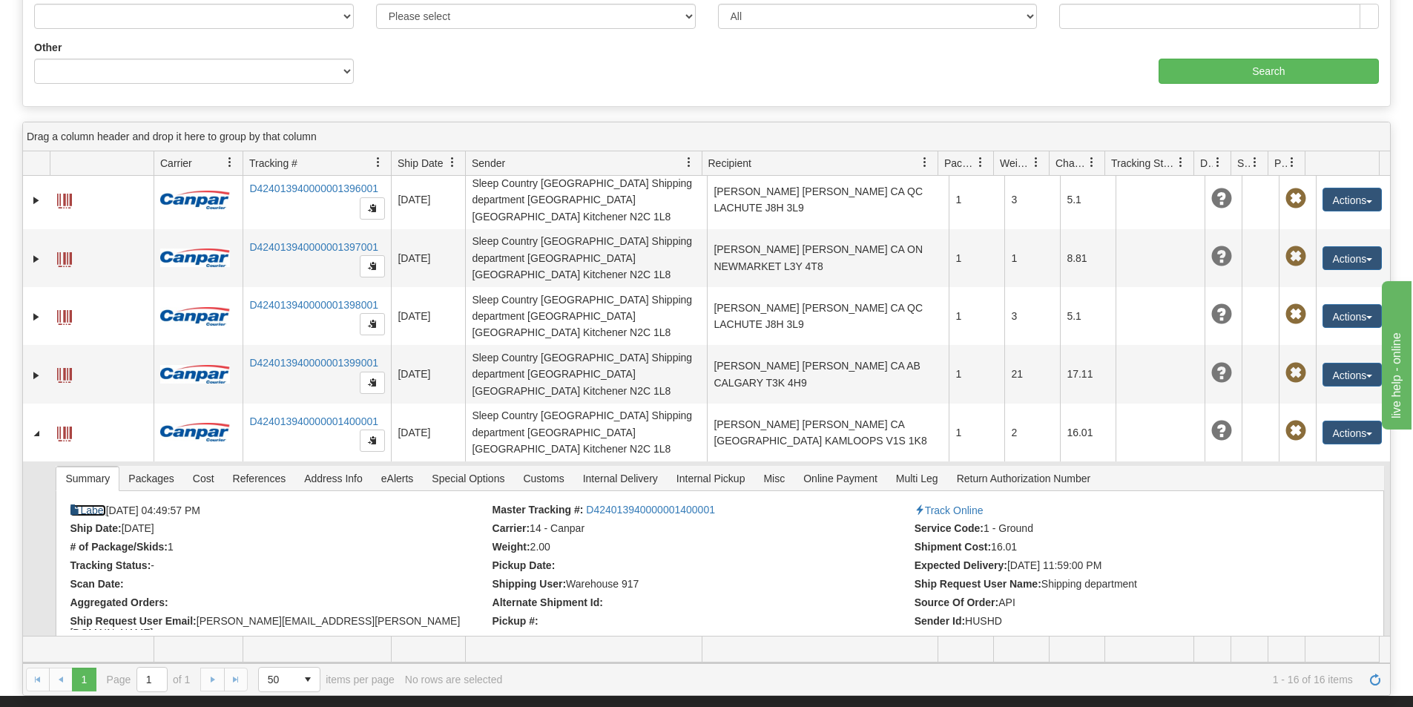
click at [99, 504] on link "Label" at bounding box center [88, 510] width 36 height 12
